Goal: Communication & Community: Connect with others

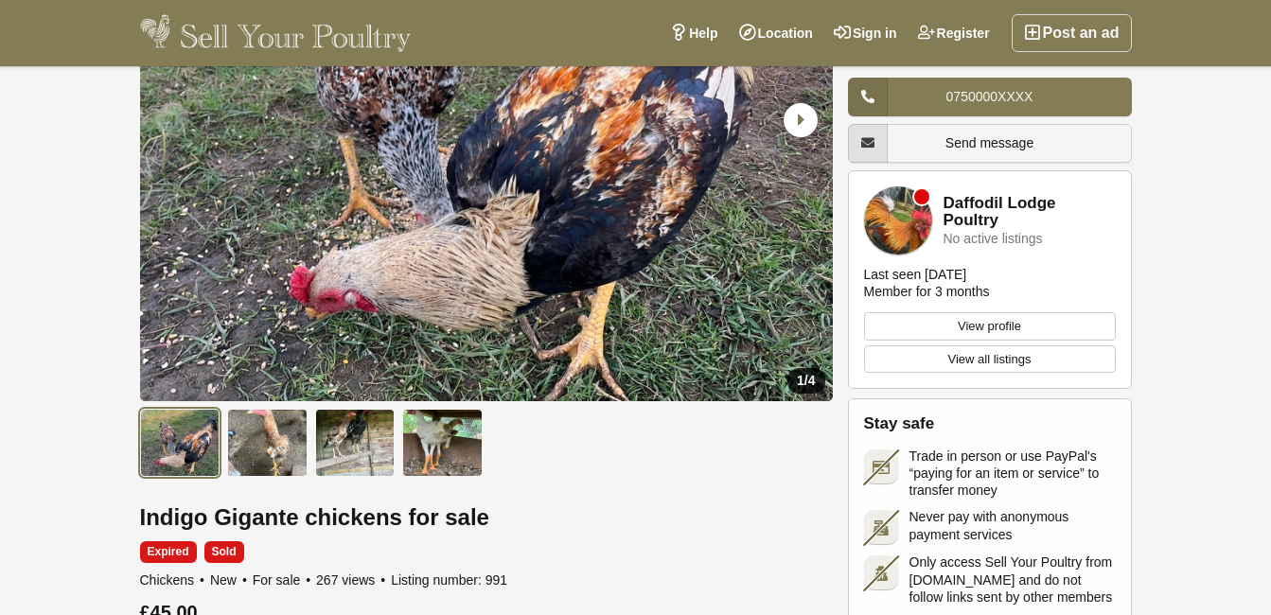
scroll to position [306, 0]
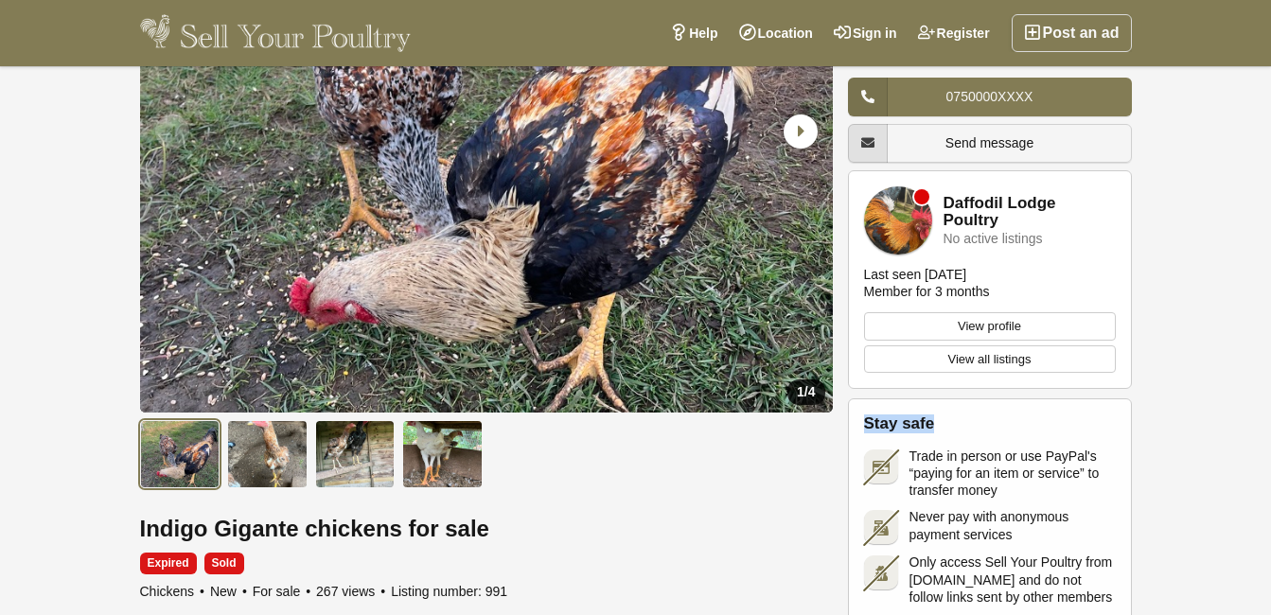
drag, startPoint x: 1266, startPoint y: 132, endPoint x: 1266, endPoint y: 118, distance: 14.2
drag, startPoint x: 1266, startPoint y: 118, endPoint x: 982, endPoint y: 132, distance: 284.2
click at [982, 132] on link "Send message" at bounding box center [990, 143] width 284 height 39
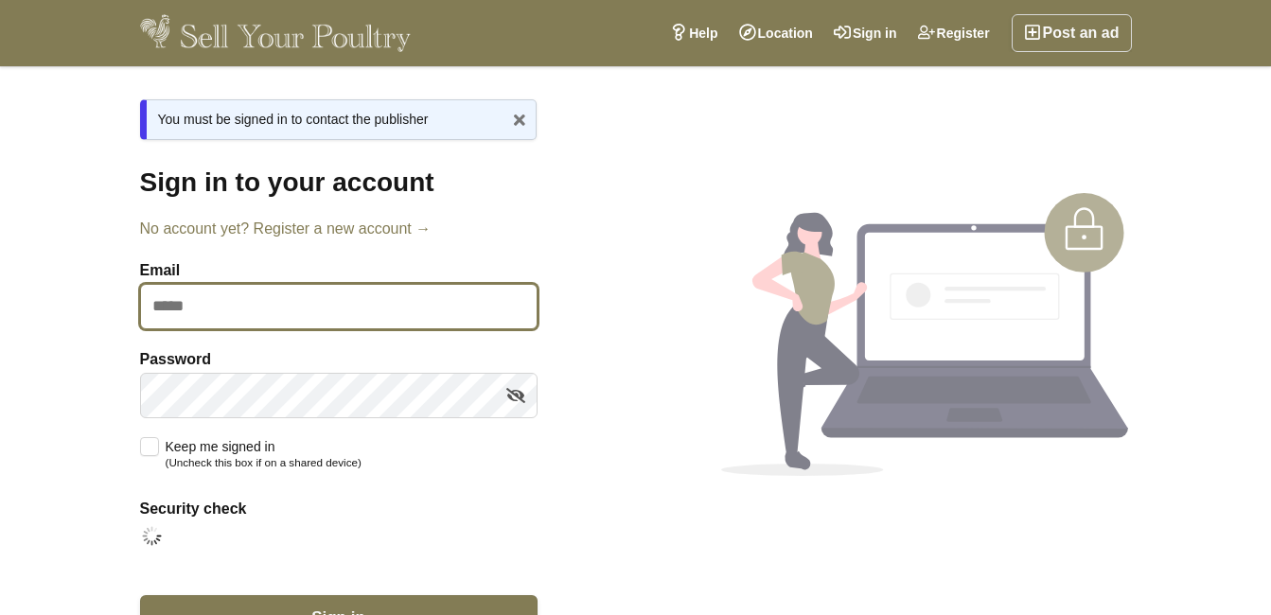
click at [167, 306] on input "Email" at bounding box center [338, 306] width 397 height 45
type input "**********"
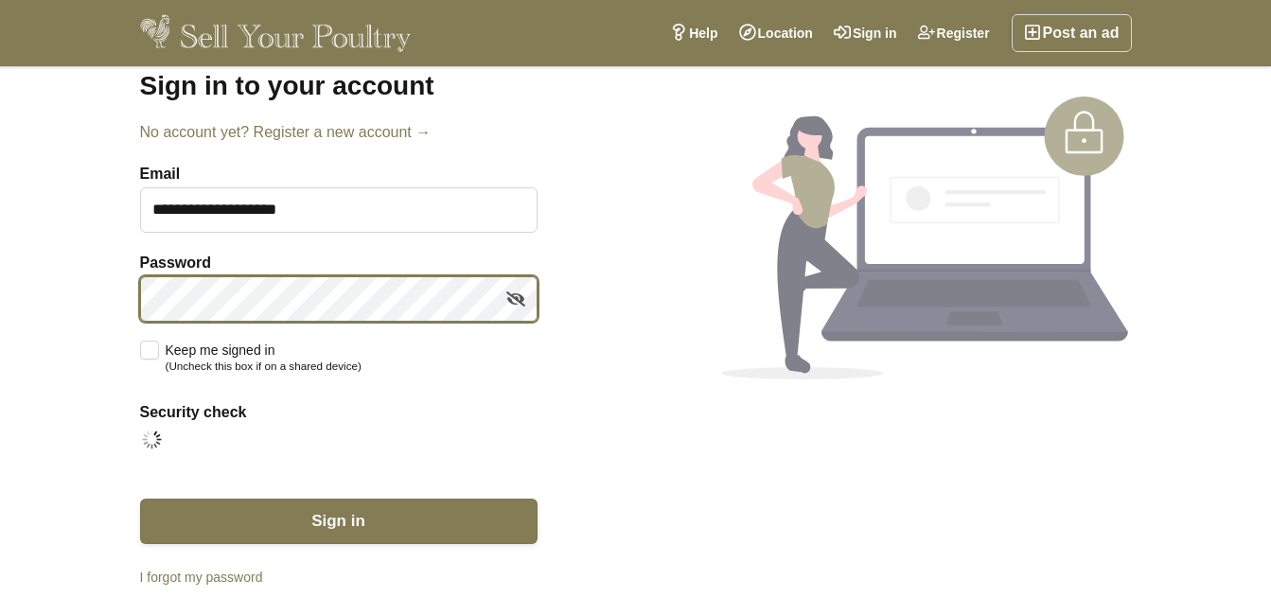
scroll to position [103, 0]
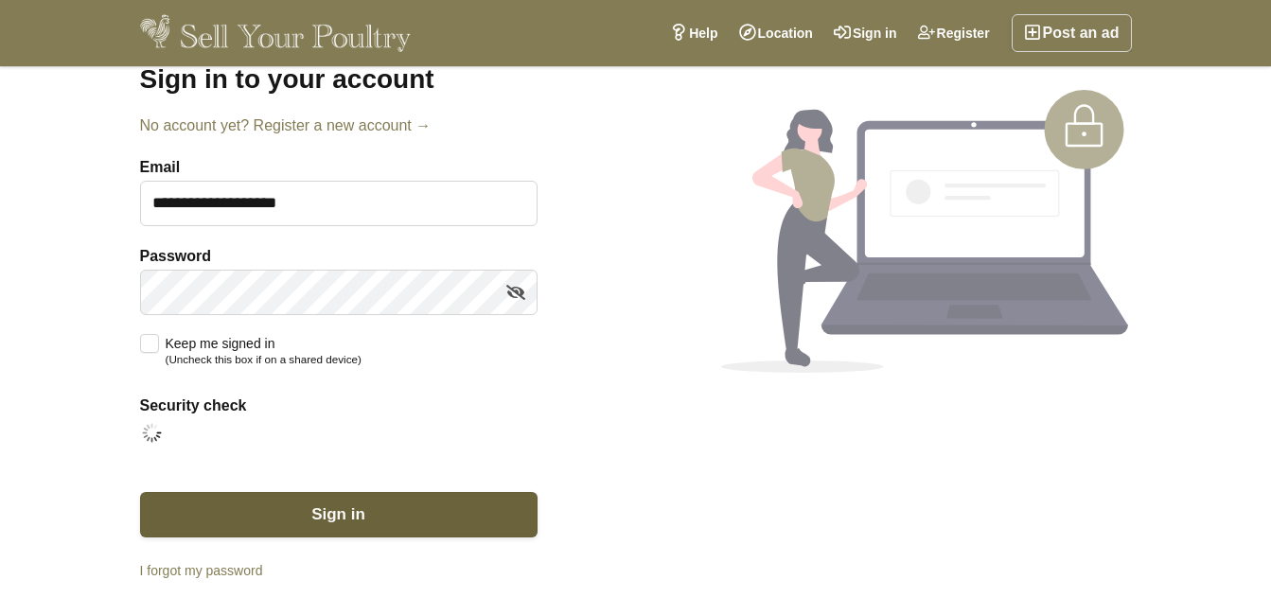
click at [338, 505] on span "Sign in" at bounding box center [338, 514] width 54 height 18
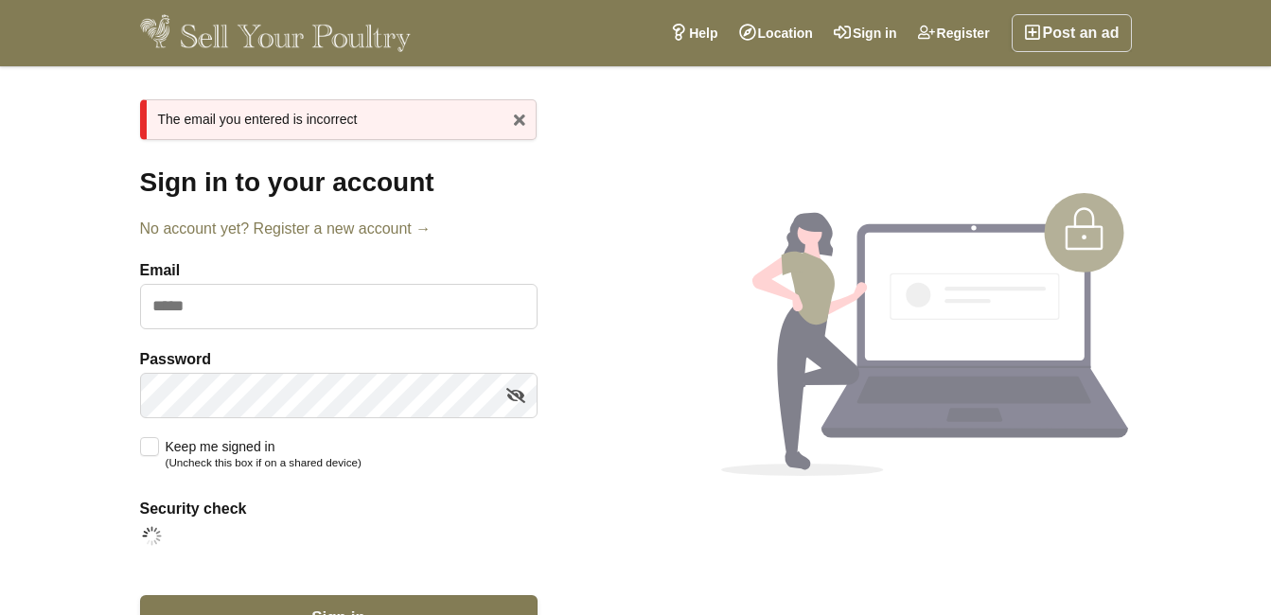
drag, startPoint x: 545, startPoint y: 448, endPoint x: 521, endPoint y: 435, distance: 27.1
click at [521, 435] on section "Sign in to your account No account yet? Register a new account → Email Password…" at bounding box center [636, 430] width 1022 height 527
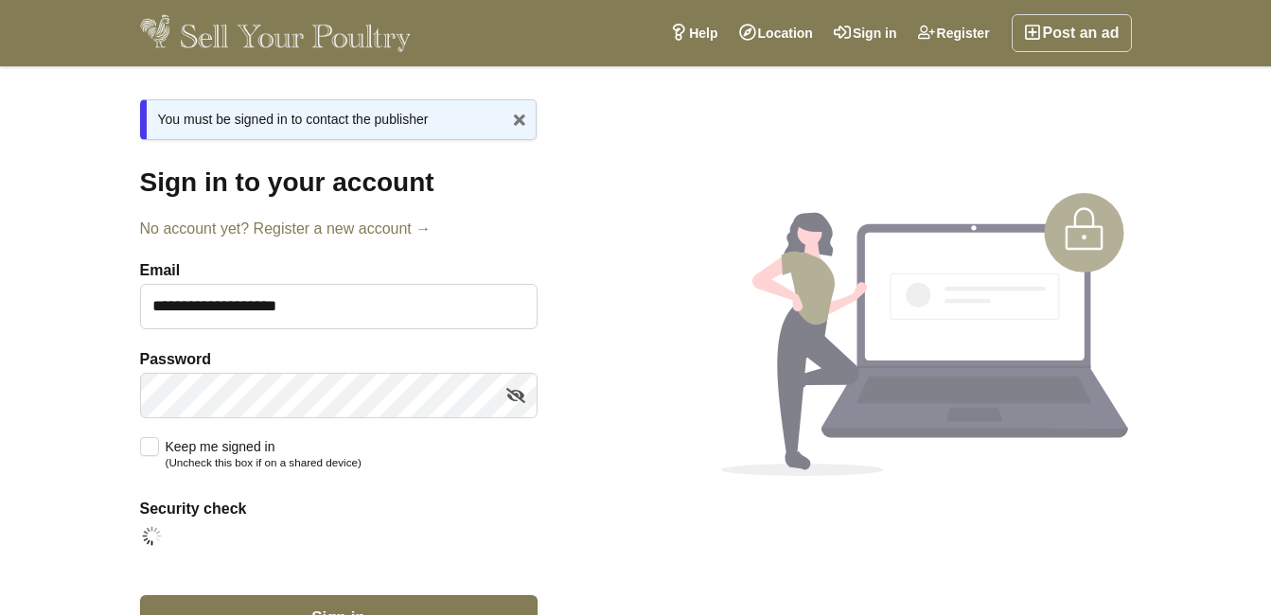
scroll to position [103, 0]
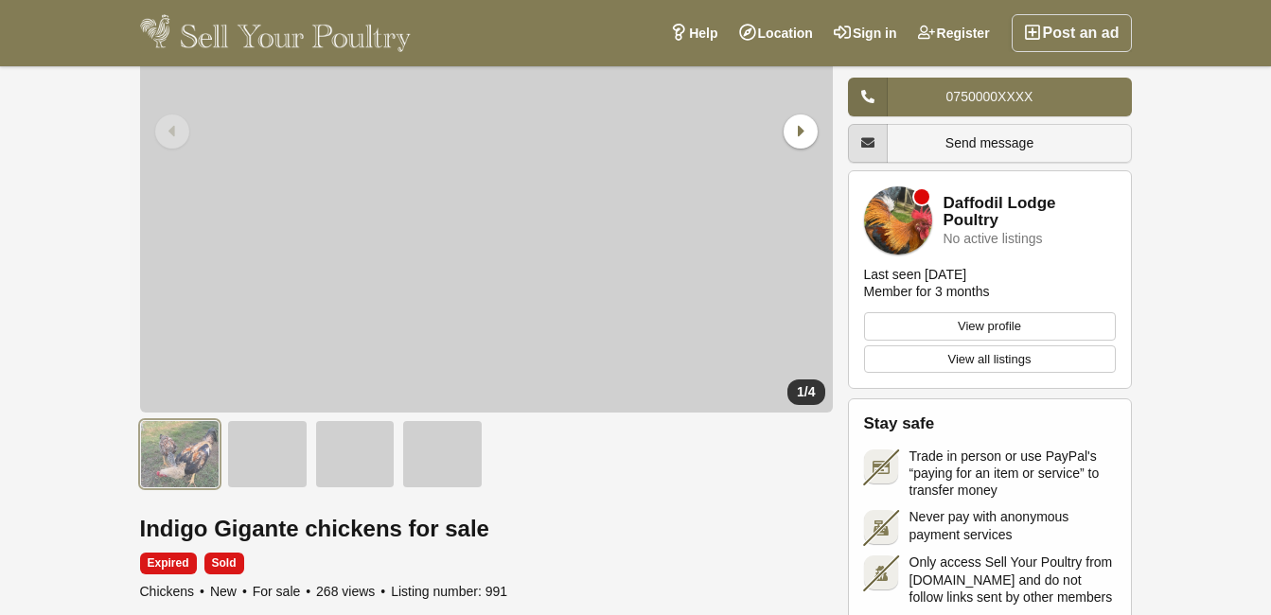
scroll to position [306, 0]
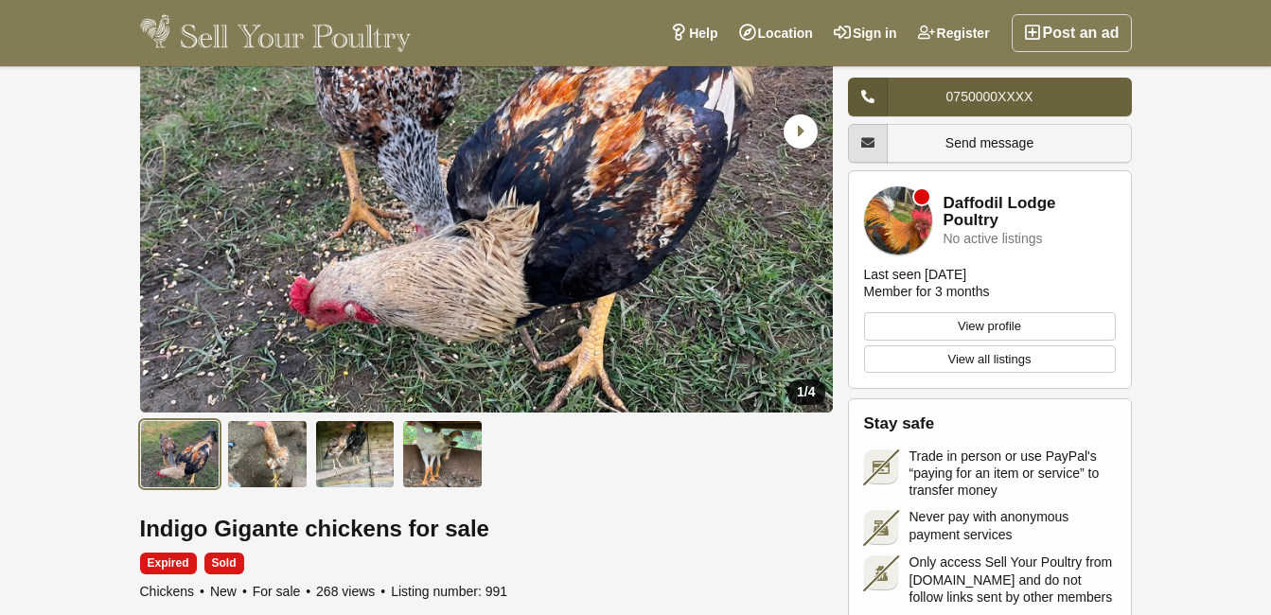
click at [1057, 87] on link "0750000XXXX" at bounding box center [990, 97] width 284 height 39
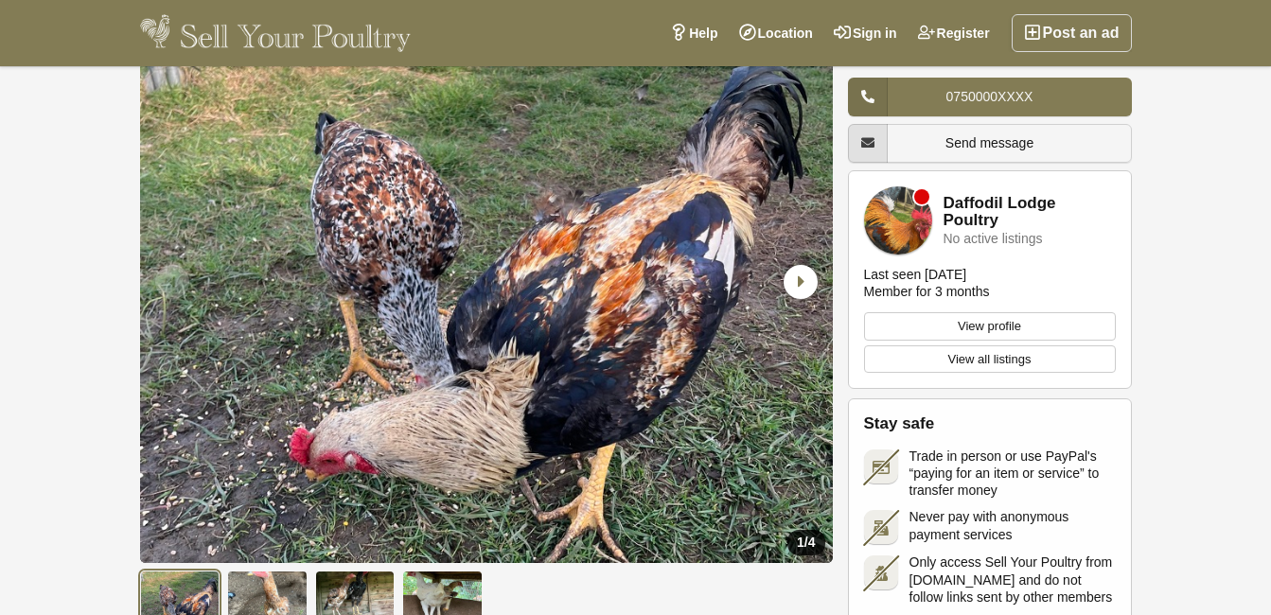
scroll to position [147, 0]
